Goal: Information Seeking & Learning: Learn about a topic

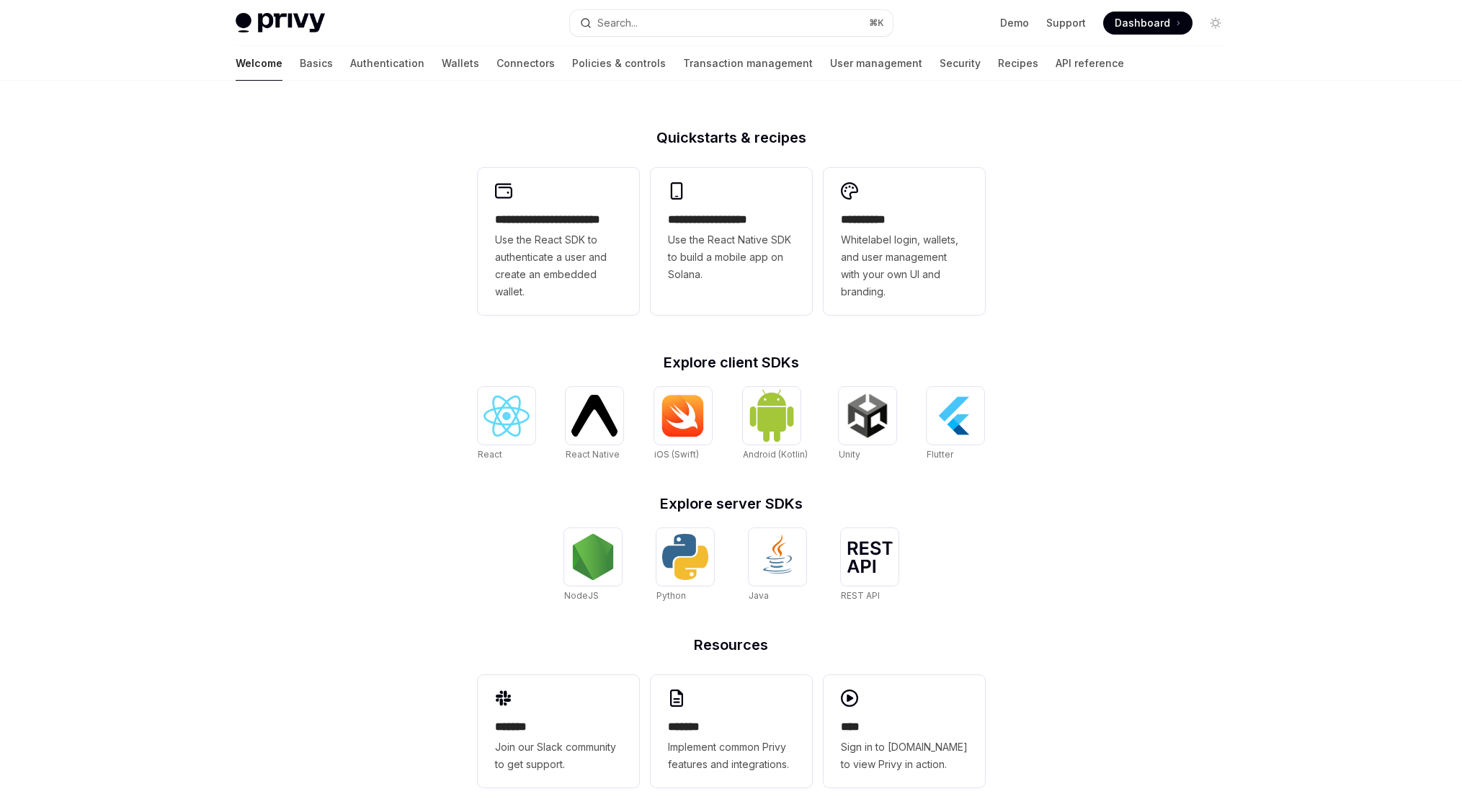
scroll to position [333, 0]
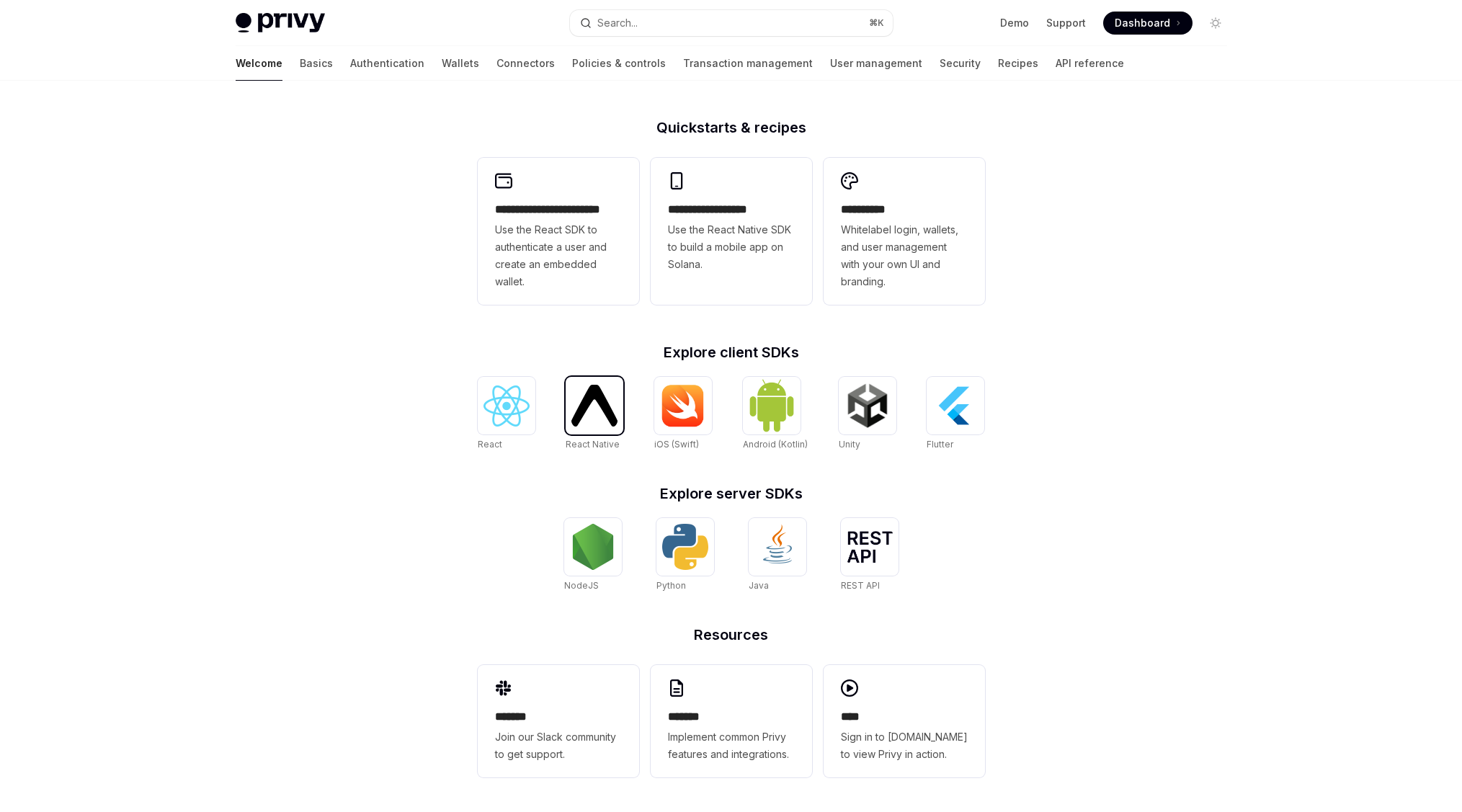
click at [611, 411] on img at bounding box center [594, 405] width 46 height 41
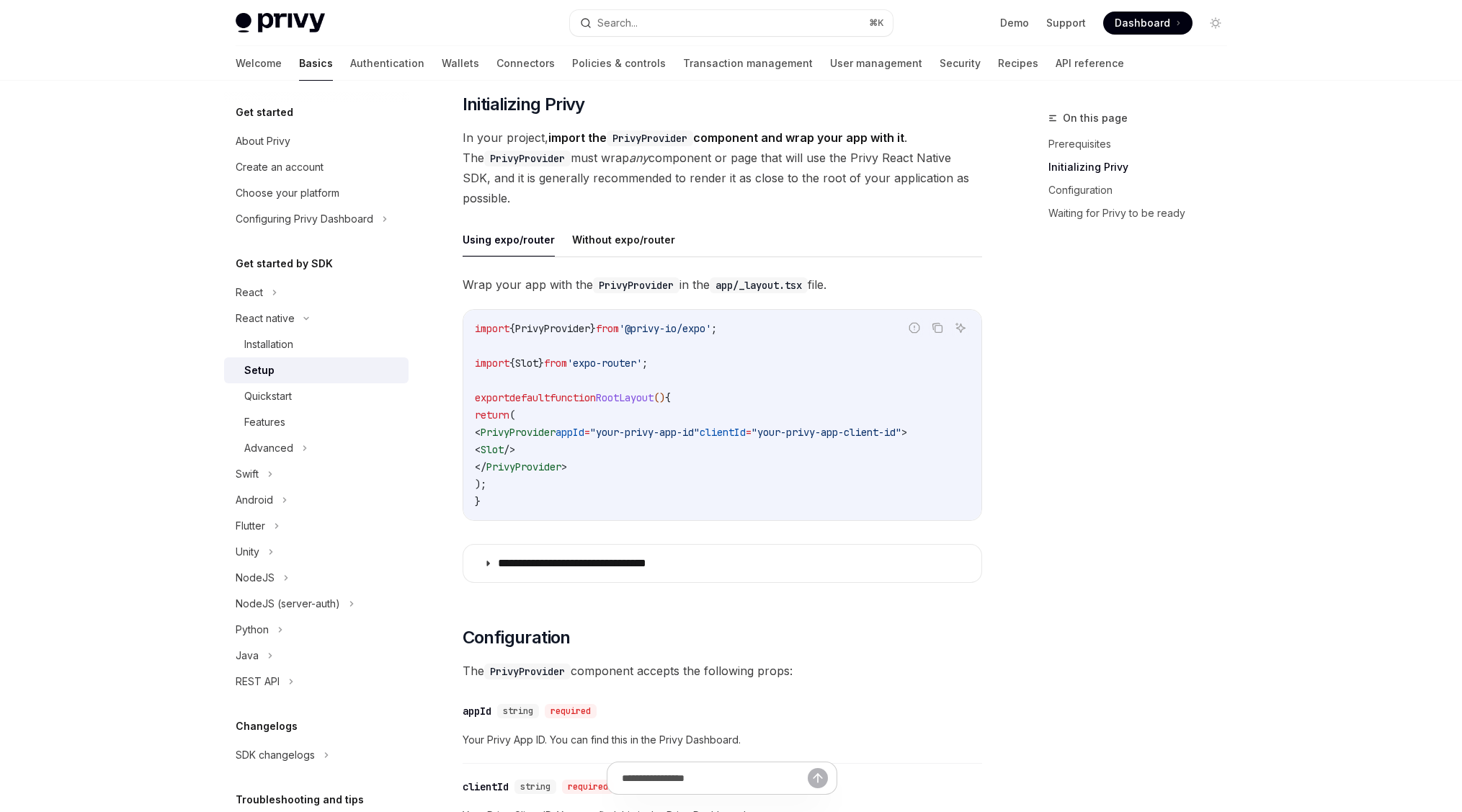
scroll to position [271, 0]
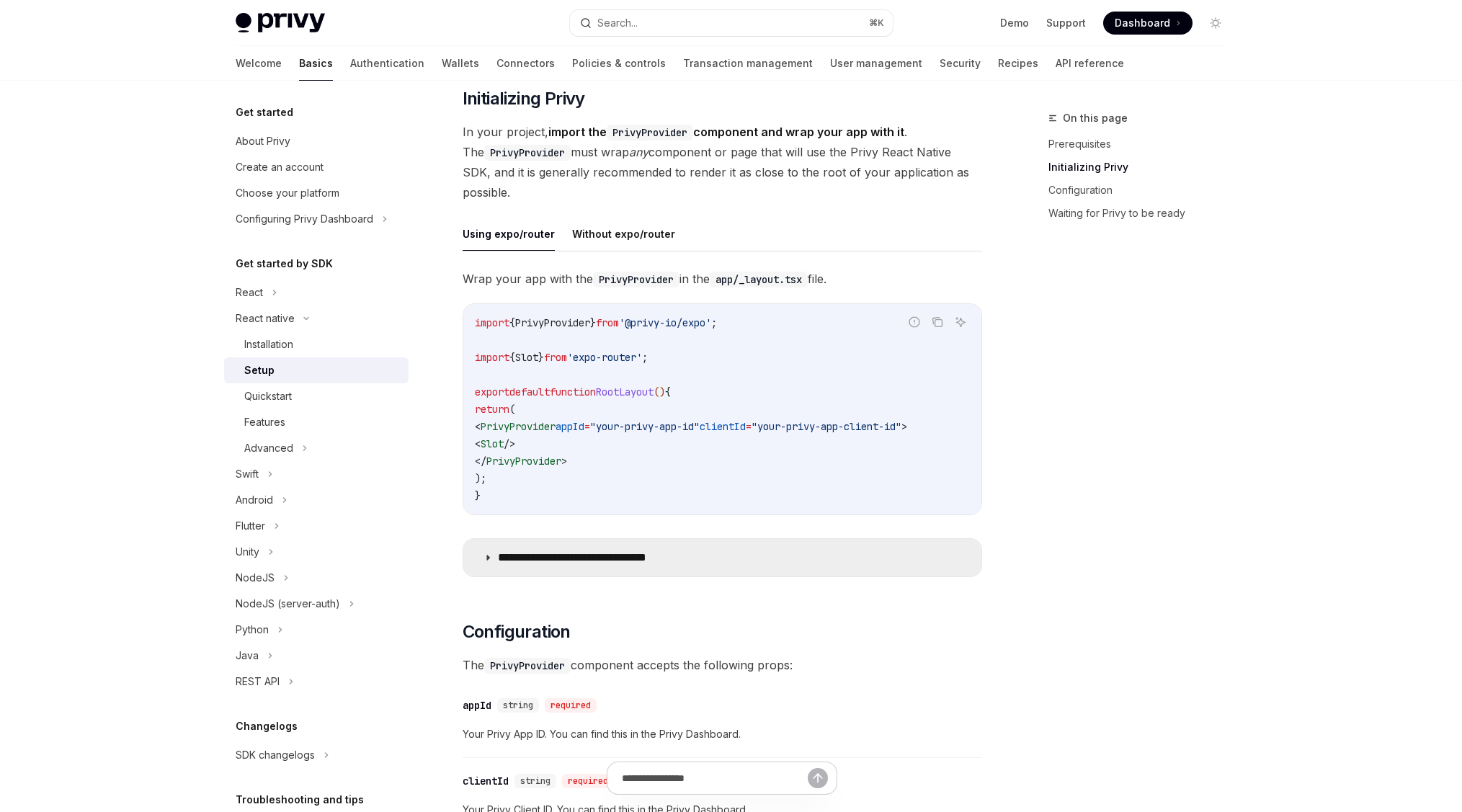
click at [512, 563] on p "**********" at bounding box center [595, 557] width 195 height 14
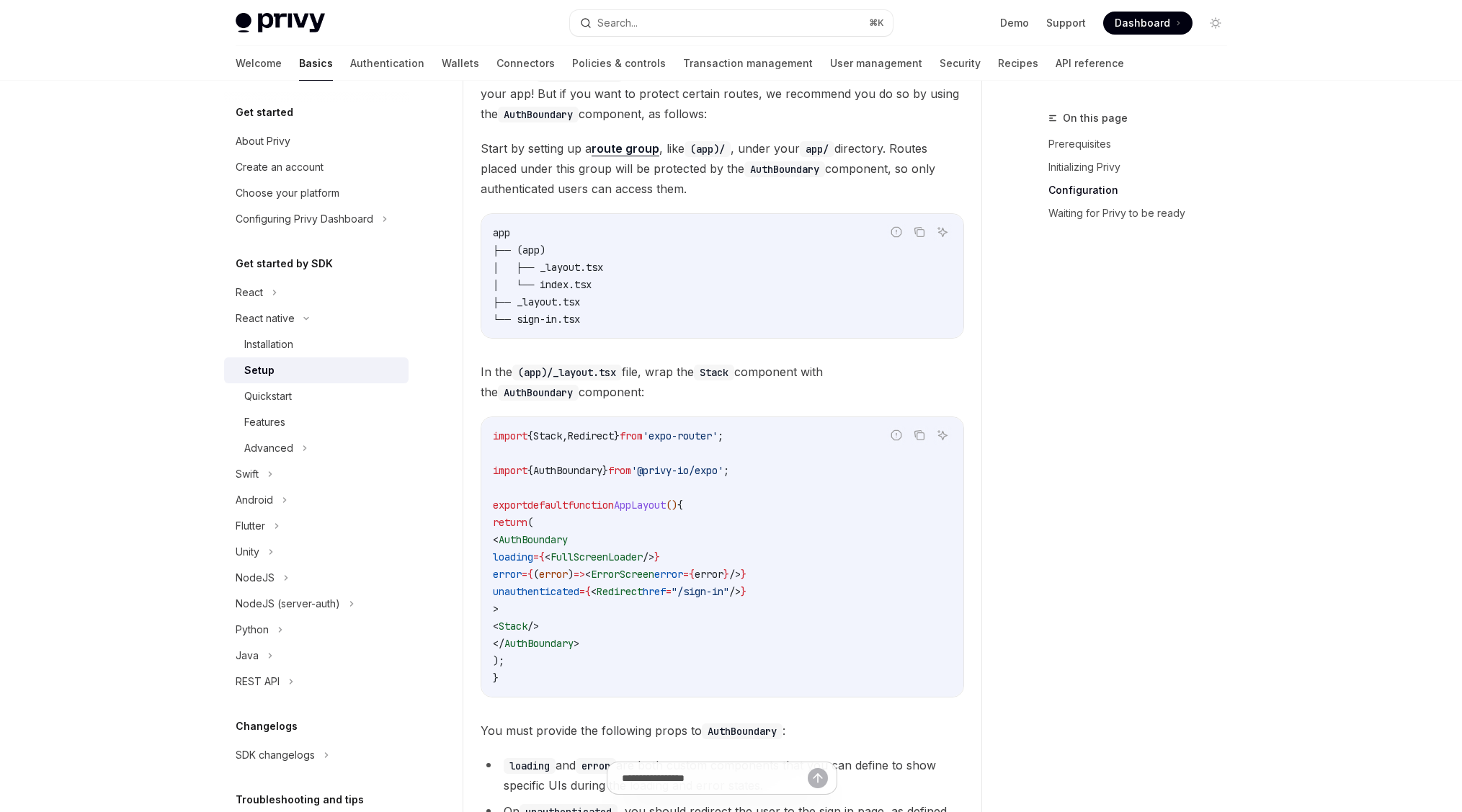
scroll to position [832, 0]
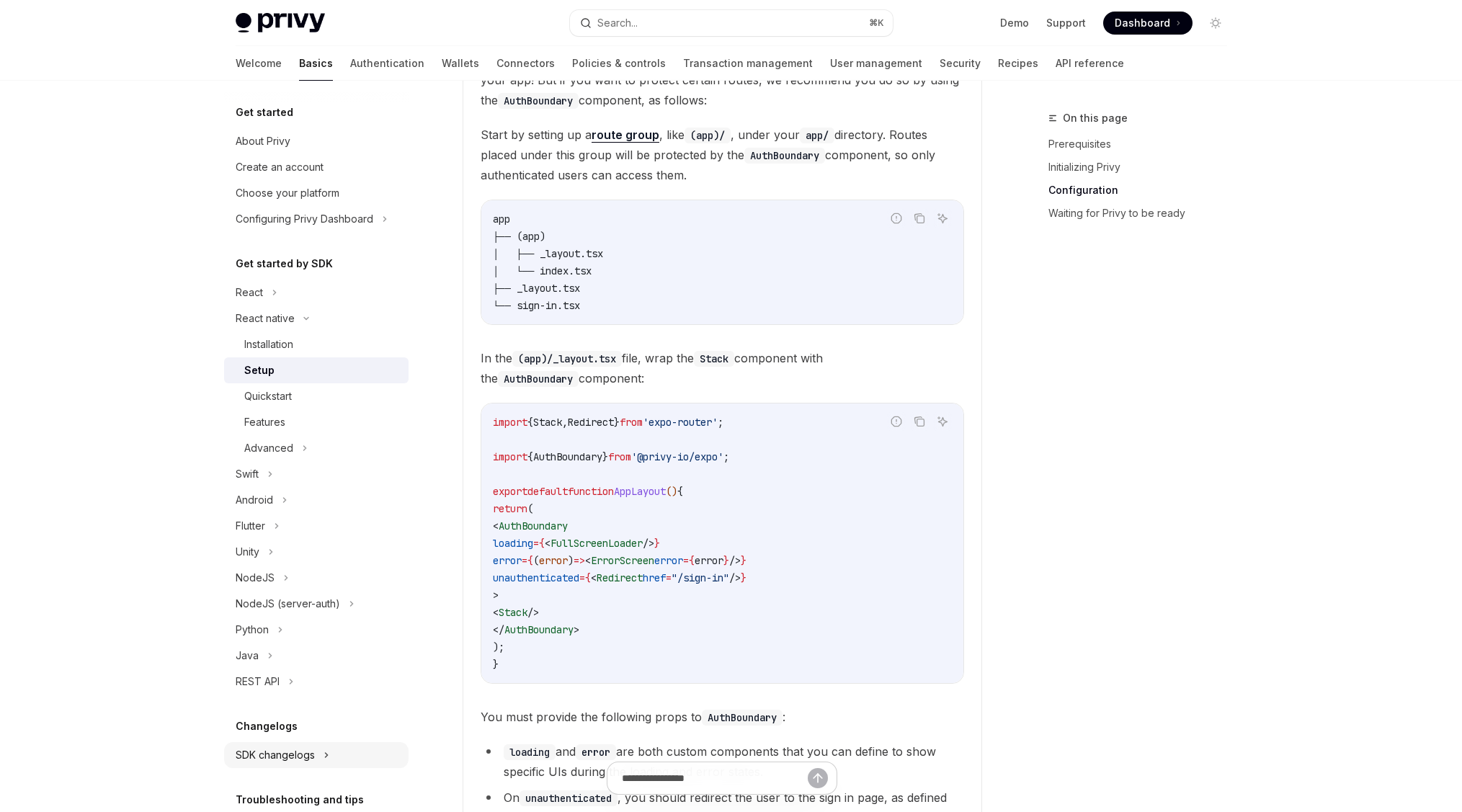
click at [327, 756] on icon at bounding box center [326, 754] width 6 height 17
type textarea "*"
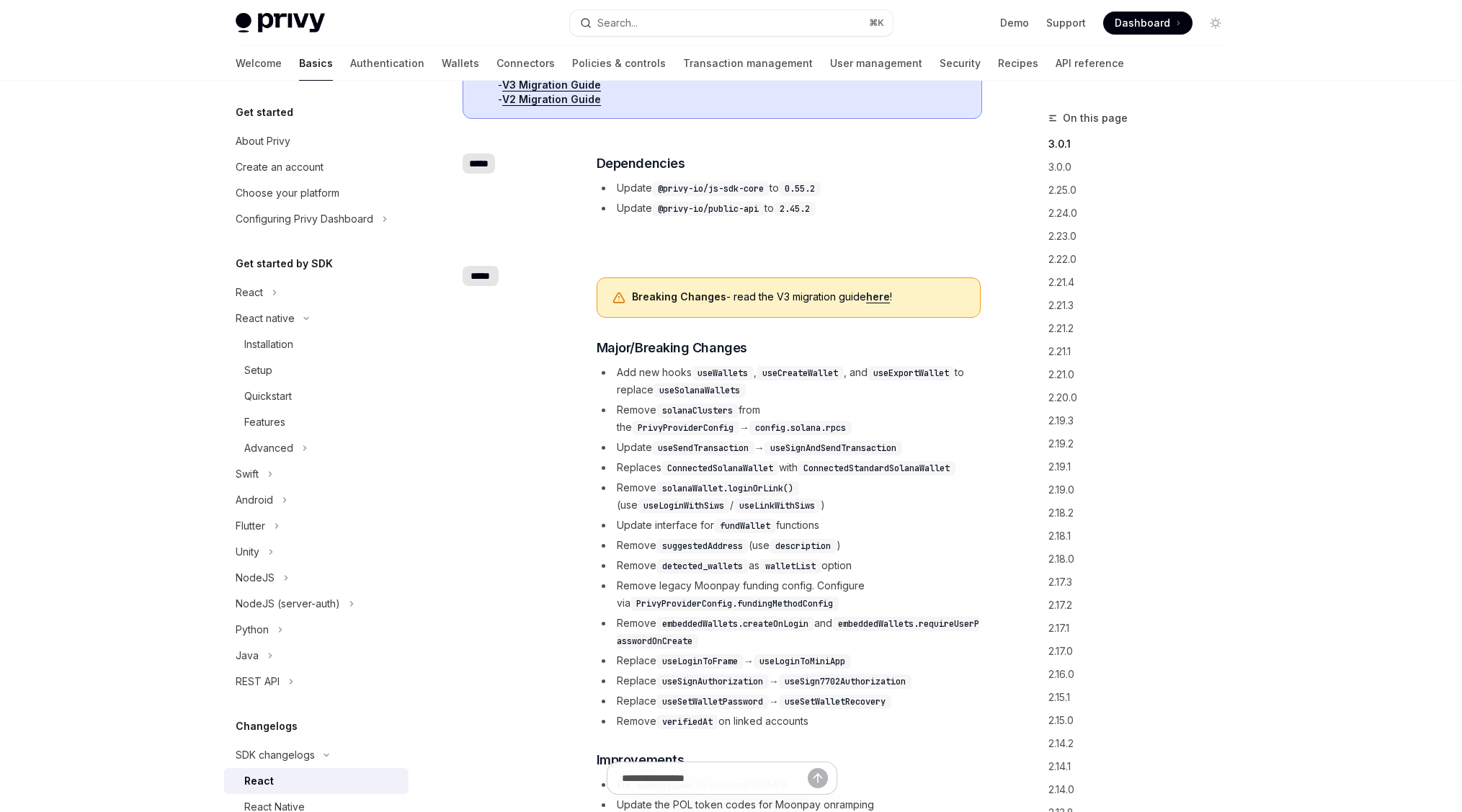
scroll to position [283, 0]
